Goal: Task Accomplishment & Management: Complete application form

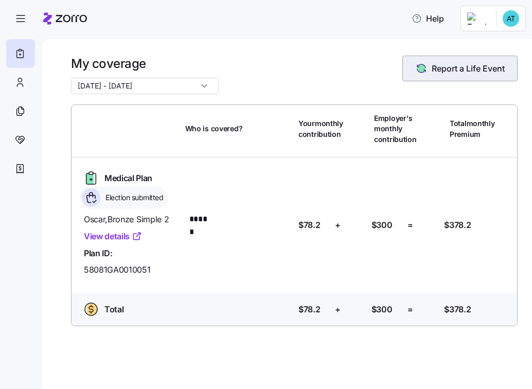
click at [451, 62] on button "Report a Life Event" at bounding box center [459, 69] width 115 height 26
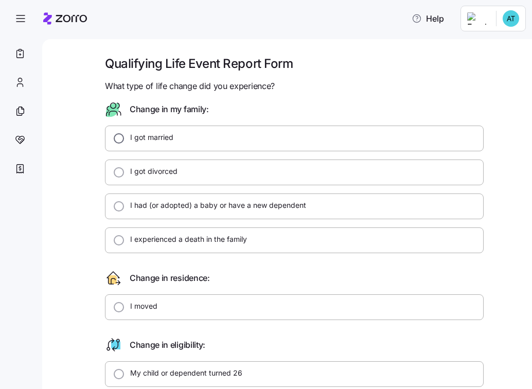
click at [115, 138] on input "I got married" at bounding box center [119, 138] width 10 height 10
radio input "true"
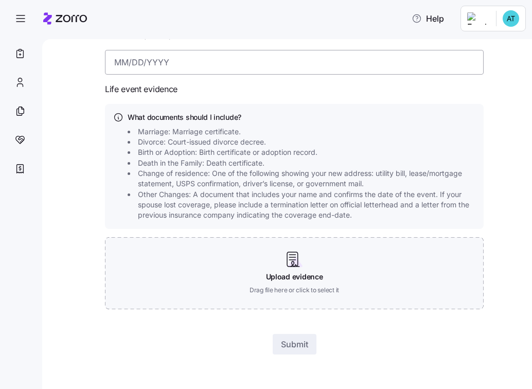
click at [136, 60] on input at bounding box center [294, 62] width 379 height 25
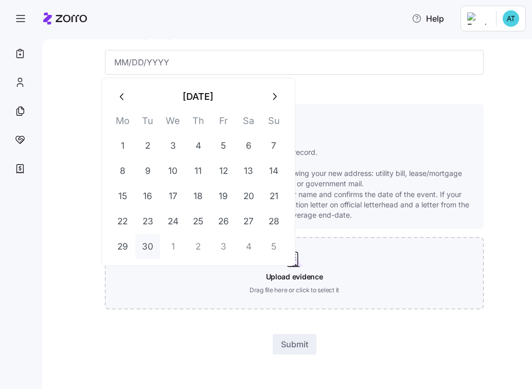
click at [152, 239] on button "30" at bounding box center [147, 246] width 25 height 25
type input "[DATE]"
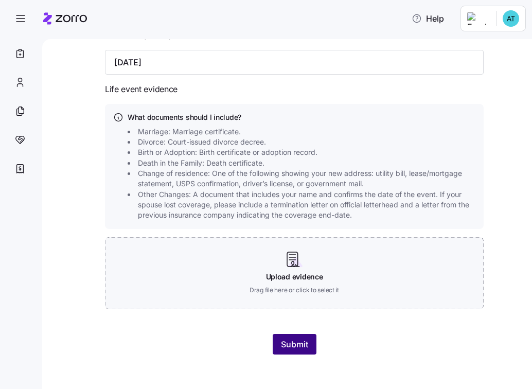
click at [297, 342] on span "Submit" at bounding box center [294, 344] width 27 height 12
